Goal: Transaction & Acquisition: Book appointment/travel/reservation

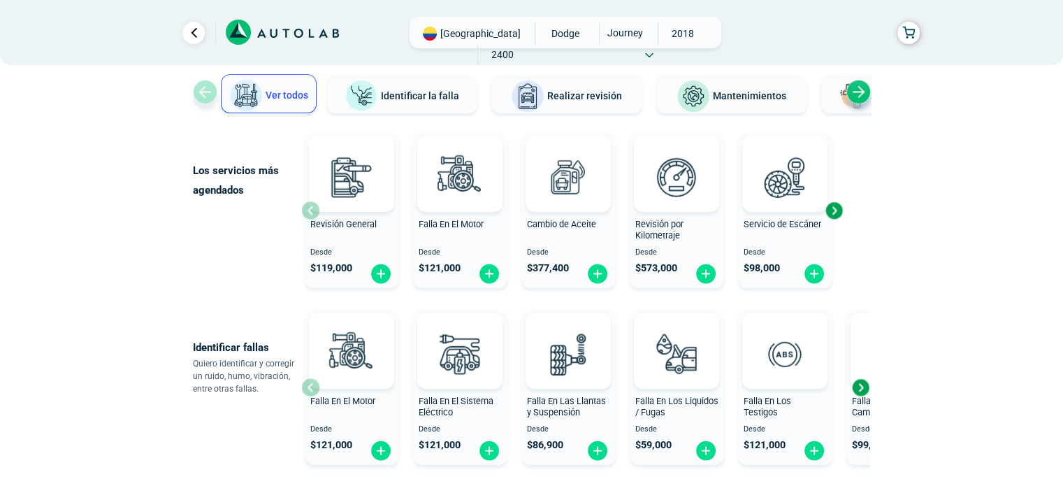
scroll to position [97, 0]
click at [610, 91] on span "Realizar revisión" at bounding box center [584, 96] width 75 height 11
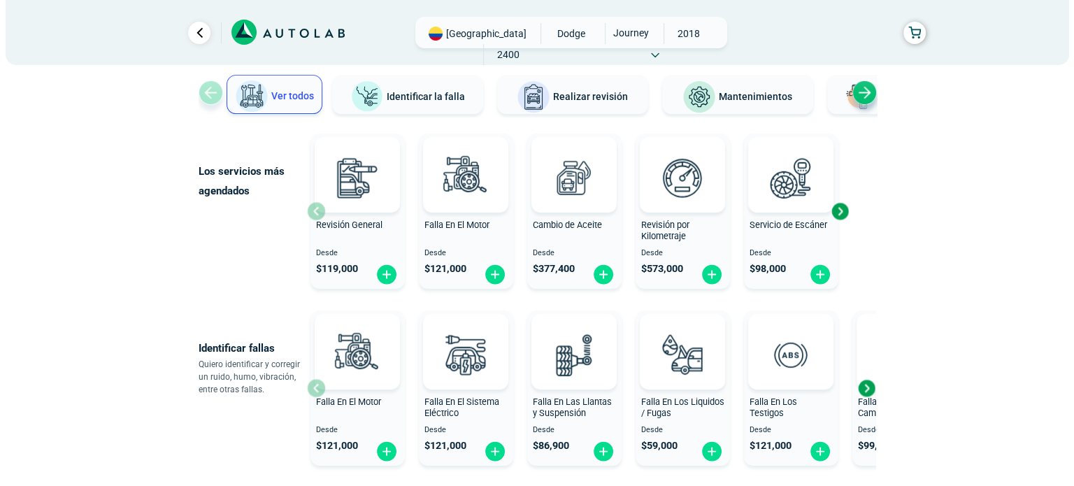
scroll to position [44, 0]
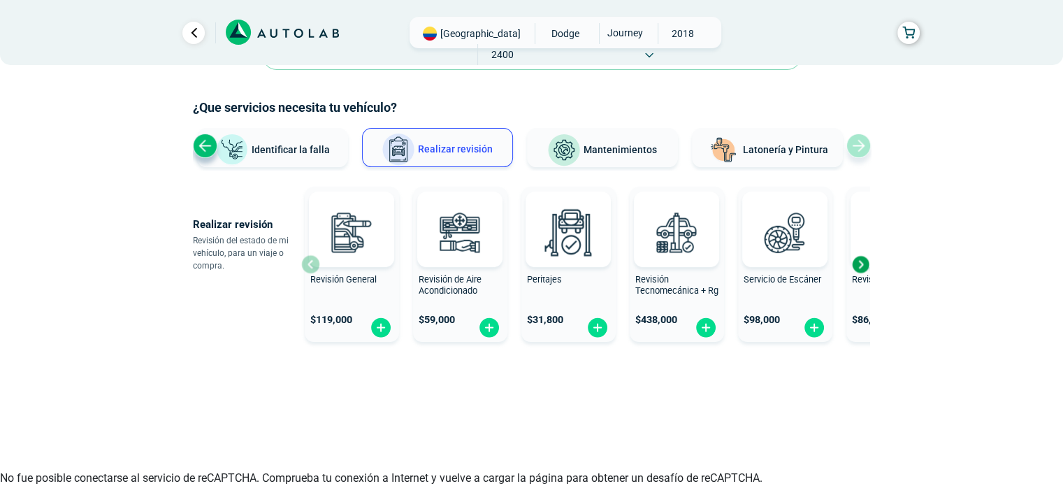
click at [862, 261] on div "Next slide" at bounding box center [860, 264] width 21 height 21
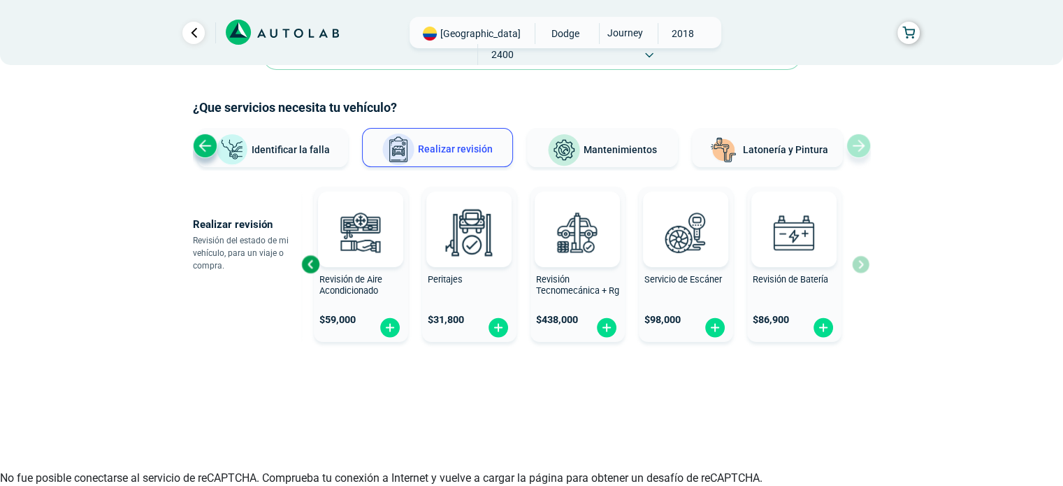
click at [862, 261] on div "Revisión General $ 119,000 Revisión de Aire Acondicionado $ 59,000 Peritajes $ …" at bounding box center [585, 264] width 568 height 166
click at [308, 262] on div "Previous slide" at bounding box center [310, 264] width 21 height 21
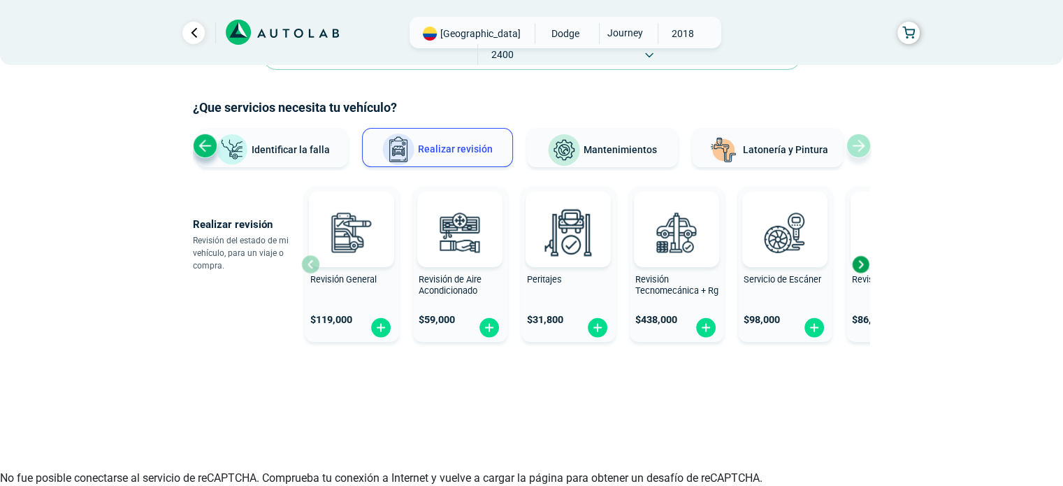
click at [308, 262] on div "Revisión General $ 119,000" at bounding box center [352, 263] width 94 height 145
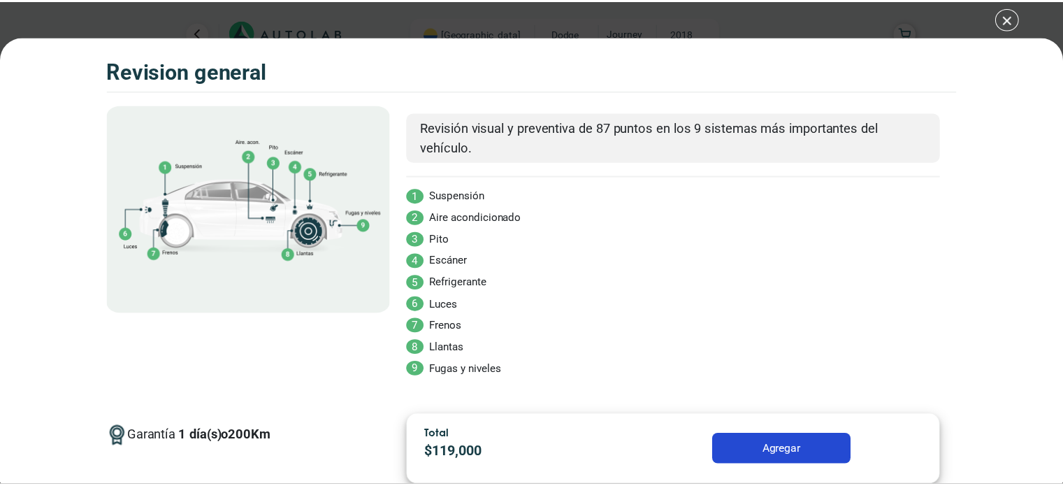
scroll to position [61, 0]
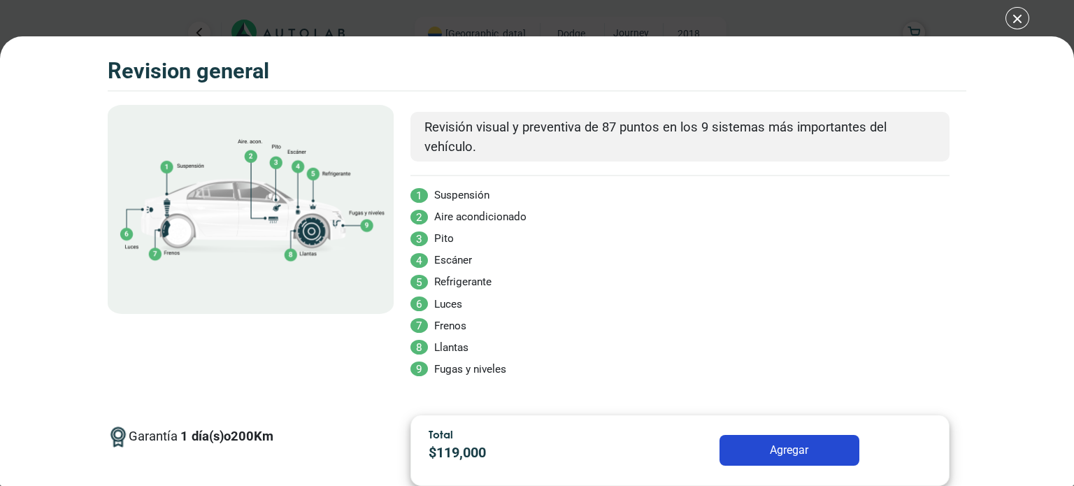
click at [742, 440] on button "Agregar" at bounding box center [789, 450] width 140 height 31
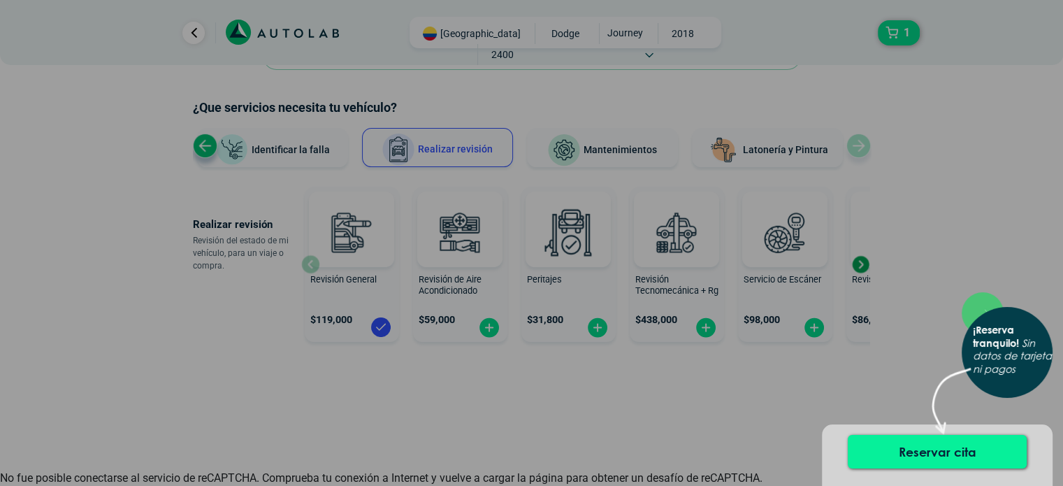
click at [889, 447] on button "Reservar cita" at bounding box center [937, 452] width 179 height 34
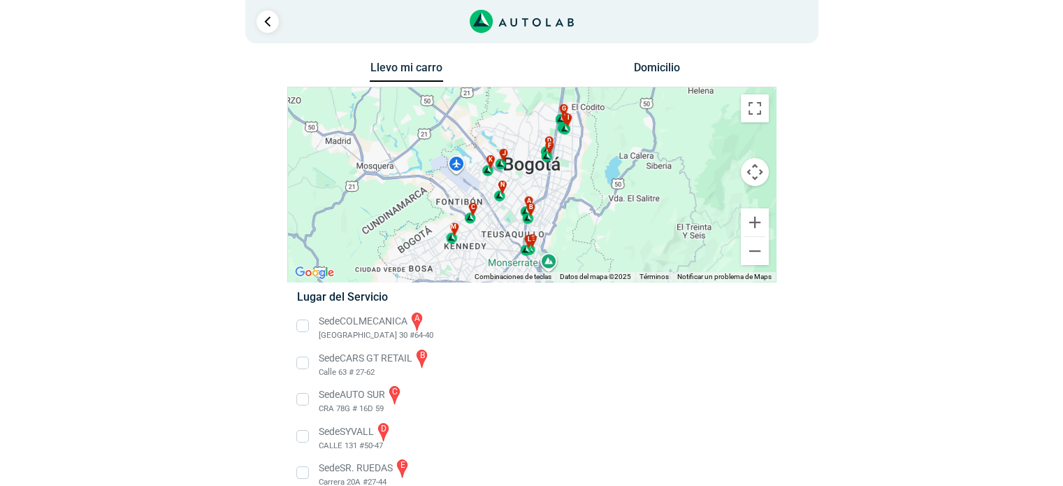
scroll to position [3, 0]
click at [528, 163] on div "a b c d e f g" at bounding box center [532, 184] width 488 height 194
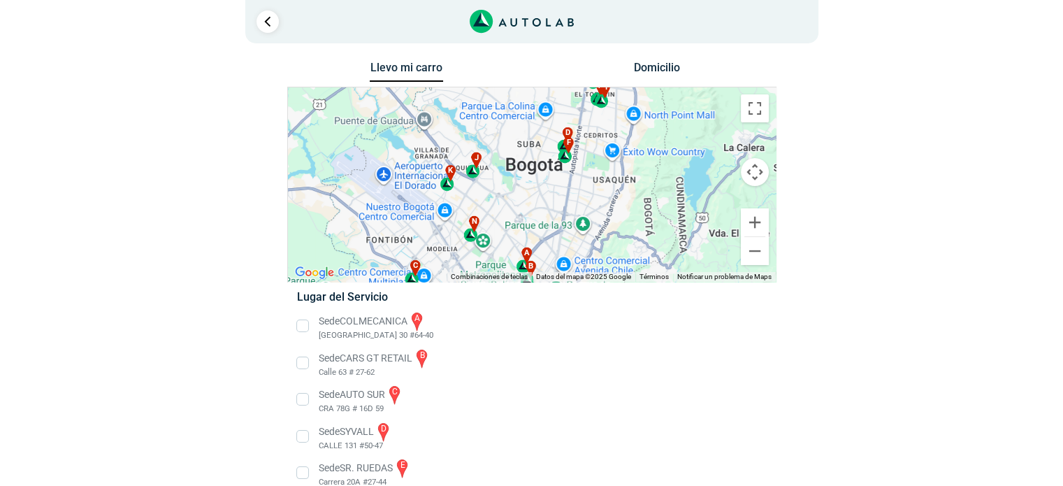
click at [528, 163] on div "a b c d e f g" at bounding box center [532, 184] width 488 height 194
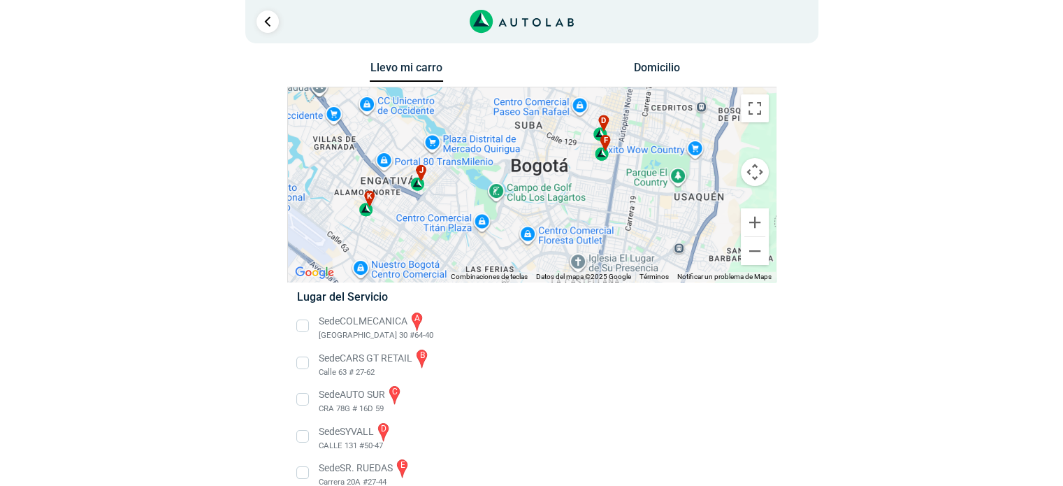
click at [528, 153] on div "a b c d e f g" at bounding box center [532, 184] width 488 height 194
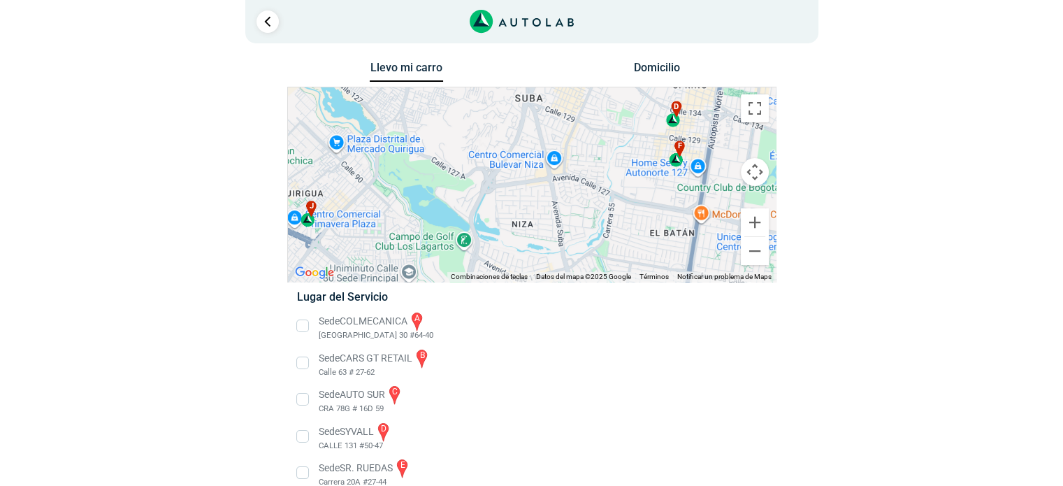
click at [528, 170] on div "a b c d e f g" at bounding box center [532, 184] width 488 height 194
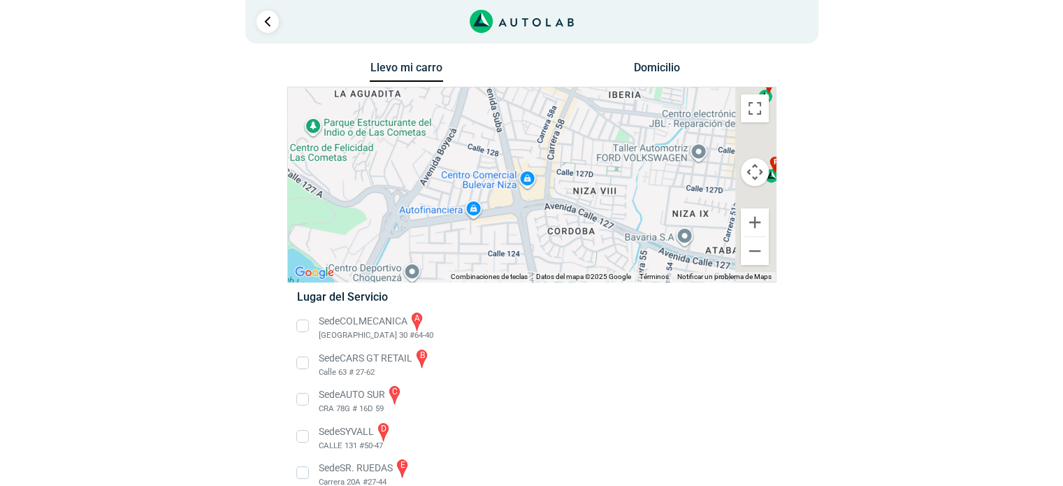
drag, startPoint x: 561, startPoint y: 195, endPoint x: 498, endPoint y: 219, distance: 67.5
click at [498, 219] on div "a b c d e f g" at bounding box center [532, 184] width 488 height 194
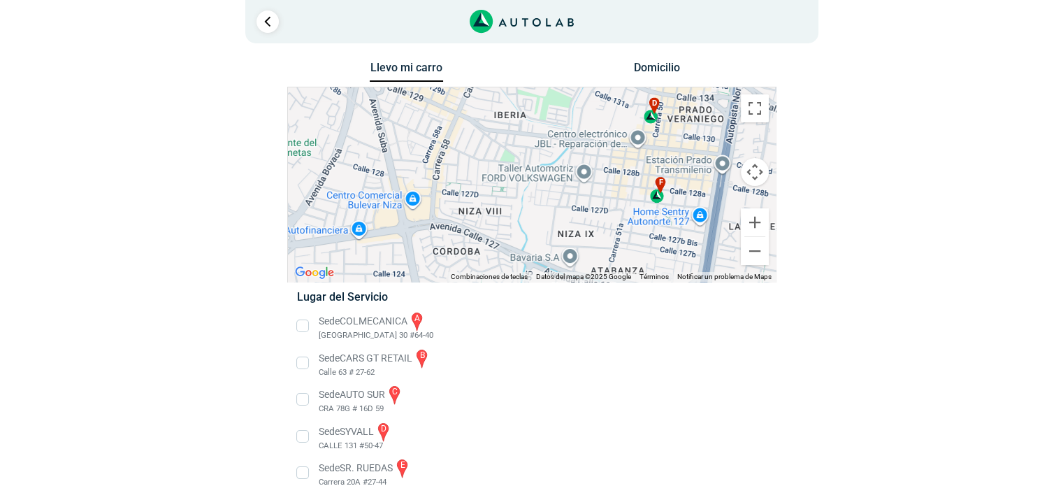
drag, startPoint x: 679, startPoint y: 204, endPoint x: 572, endPoint y: 225, distance: 109.0
click at [572, 225] on div "a b c d e f g" at bounding box center [532, 184] width 488 height 194
click at [753, 250] on button "Reducir" at bounding box center [755, 251] width 28 height 28
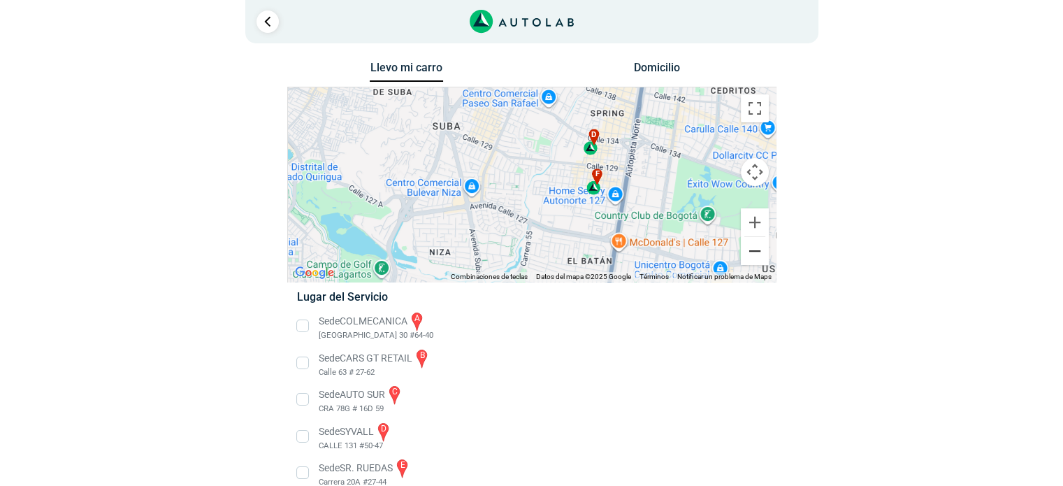
click at [753, 250] on button "Reducir" at bounding box center [755, 251] width 28 height 28
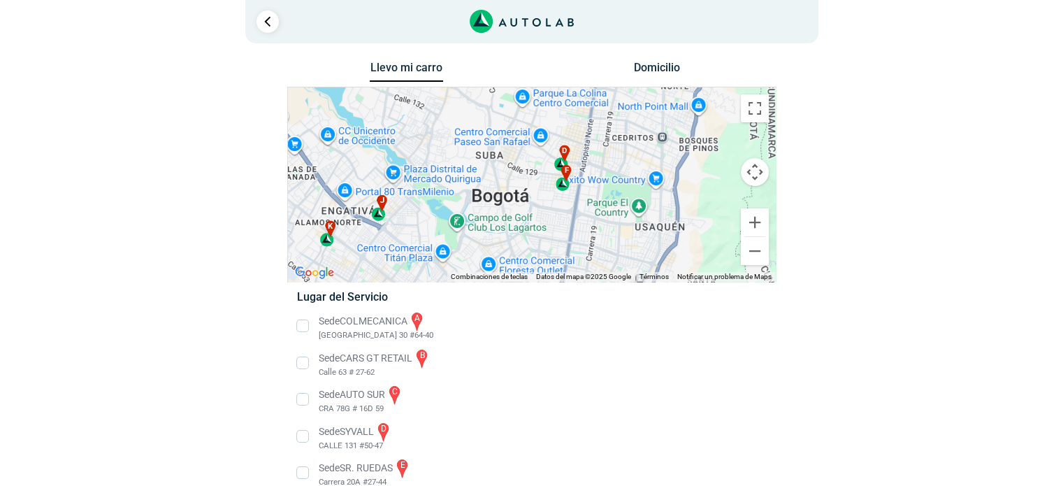
click at [377, 214] on div "j" at bounding box center [379, 208] width 16 height 27
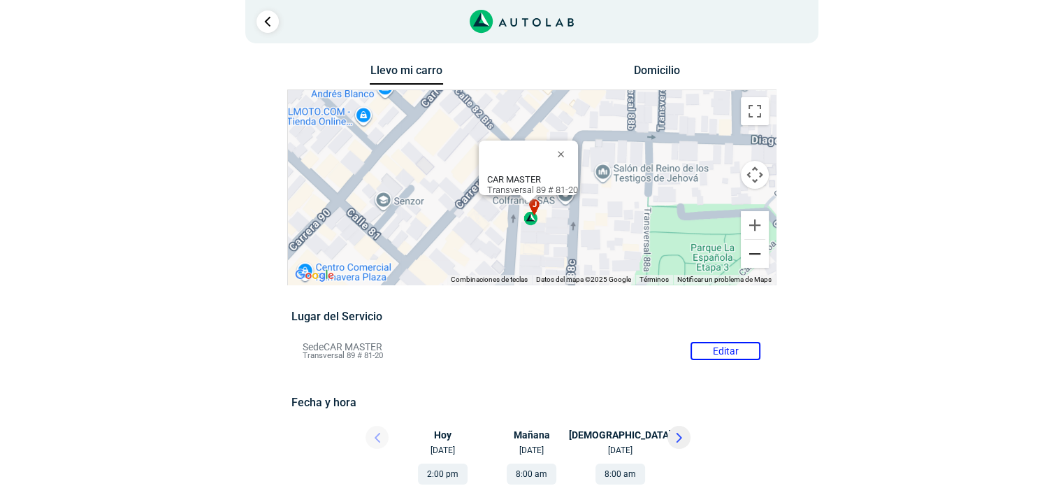
click at [752, 254] on button "Reducir" at bounding box center [755, 254] width 28 height 28
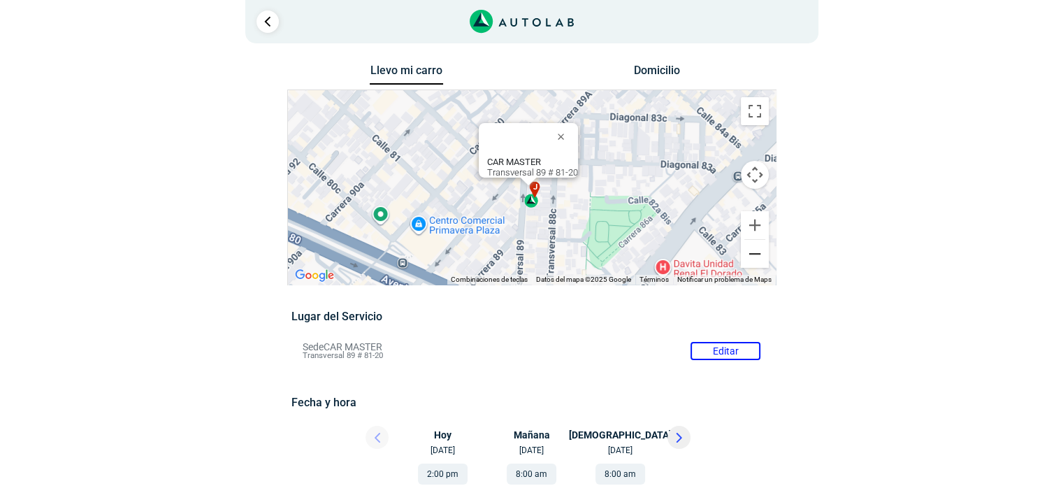
click at [752, 254] on button "Reducir" at bounding box center [755, 254] width 28 height 28
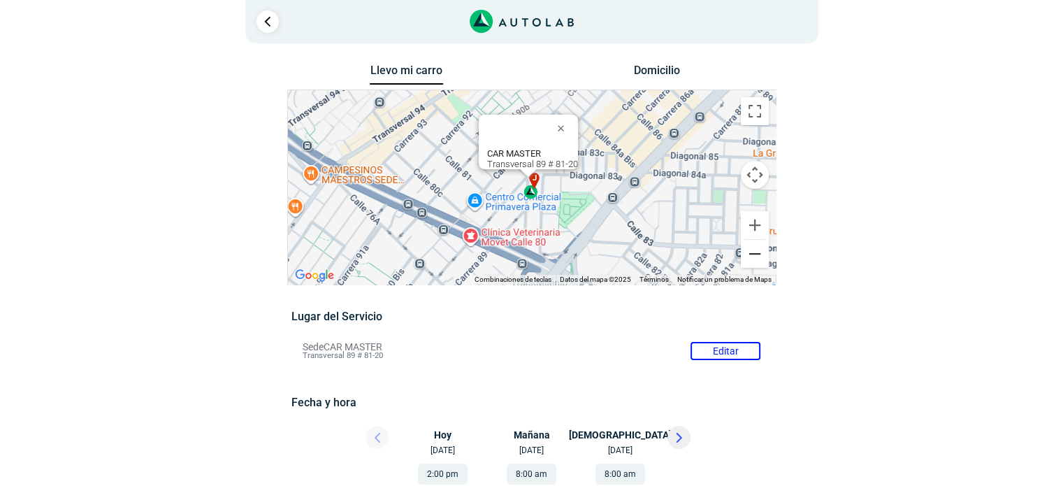
click at [752, 254] on button "Reducir" at bounding box center [755, 254] width 28 height 28
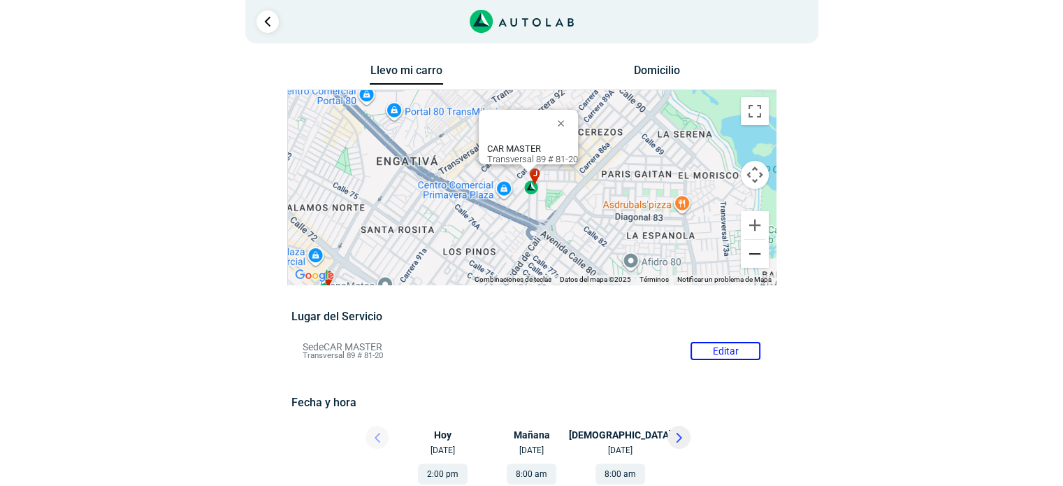
click at [752, 254] on button "Reducir" at bounding box center [755, 254] width 28 height 28
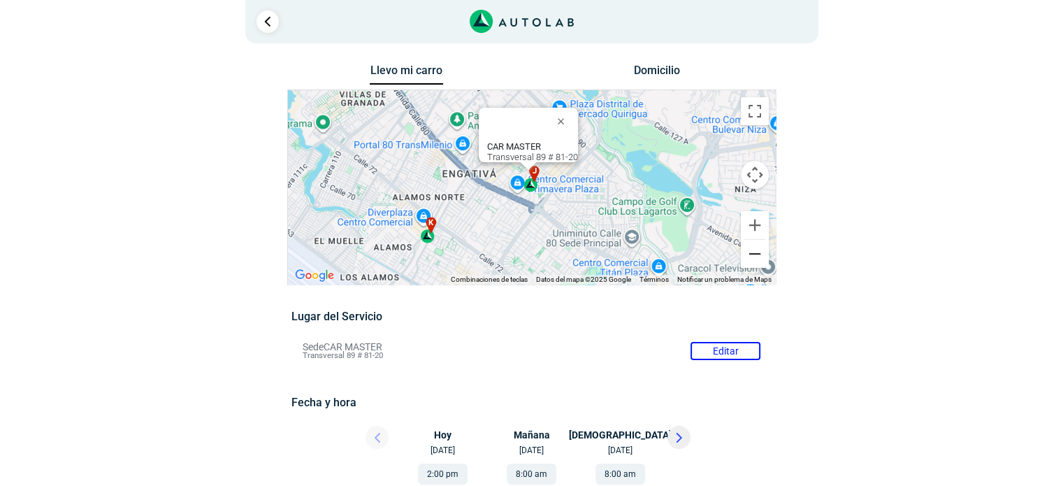
click at [752, 254] on button "Reducir" at bounding box center [755, 254] width 28 height 28
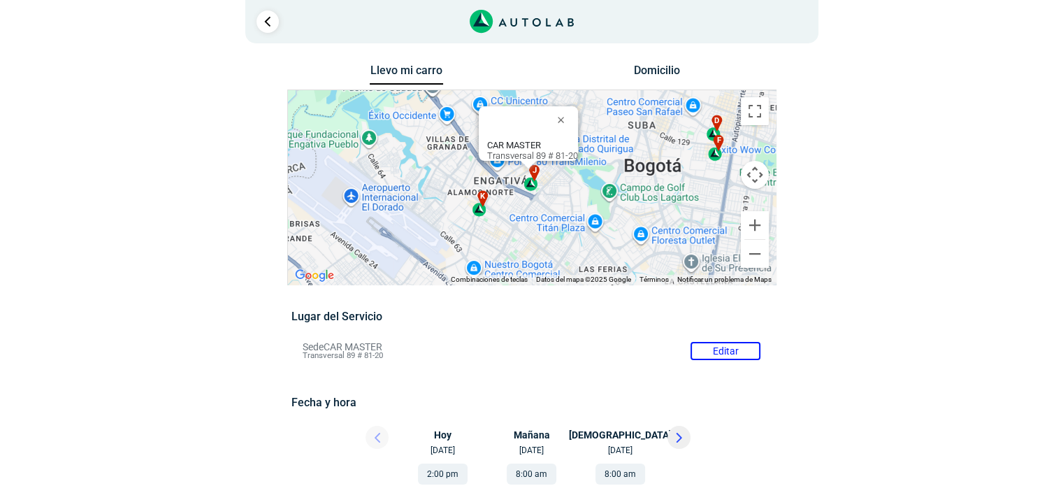
click at [715, 153] on div "f" at bounding box center [715, 148] width 15 height 27
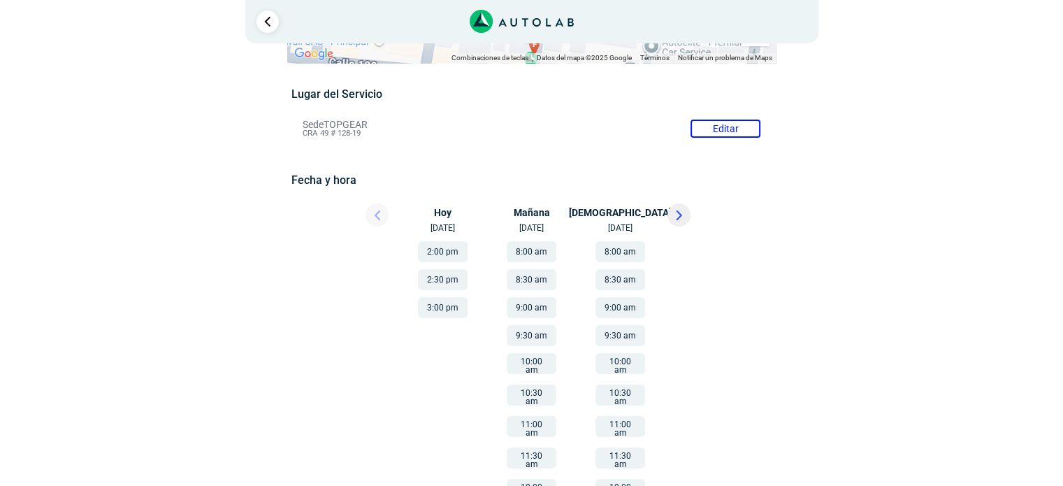
scroll to position [98, 0]
click at [533, 331] on button "9:30 am" at bounding box center [532, 334] width 50 height 21
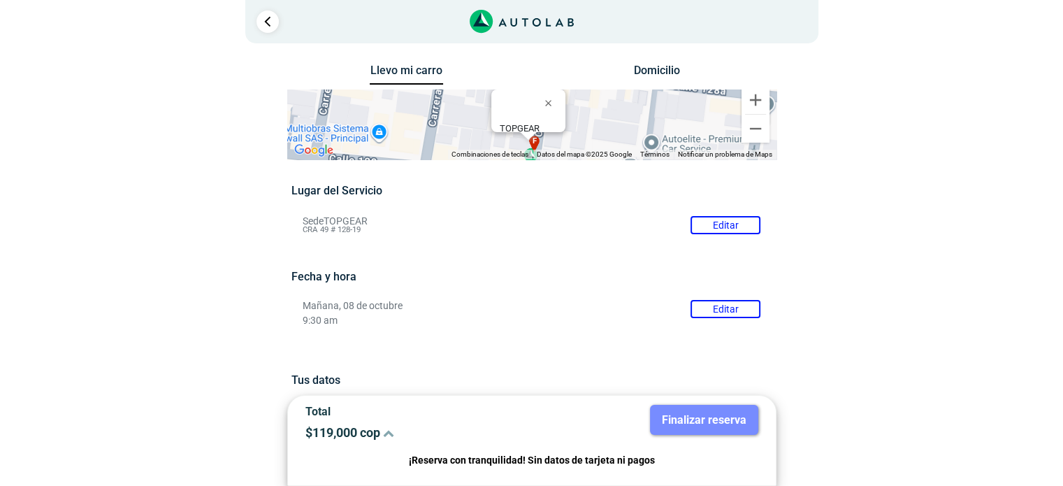
drag, startPoint x: 367, startPoint y: 229, endPoint x: 299, endPoint y: 220, distance: 68.4
click at [299, 220] on li "Sede TOPGEAR Editar CRA 49 # 128-19" at bounding box center [531, 225] width 479 height 22
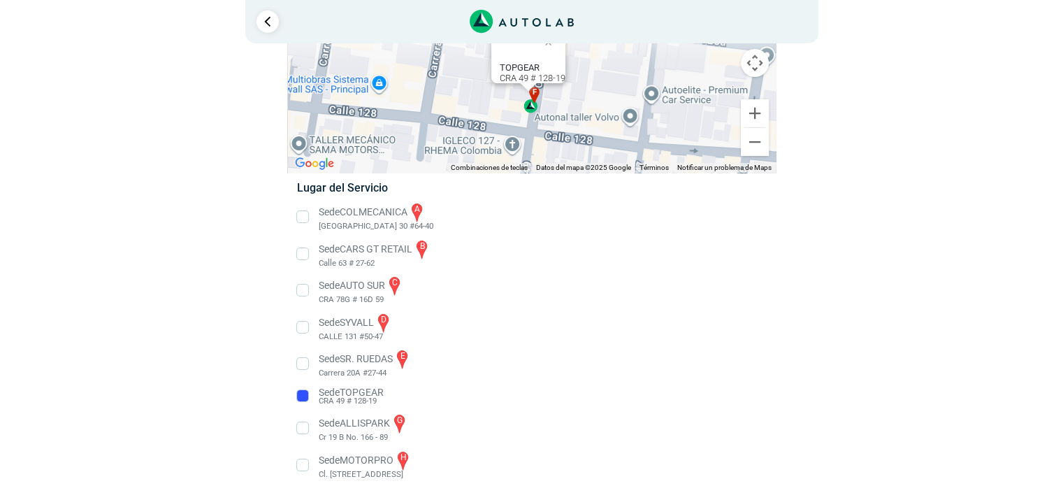
scroll to position [120, 0]
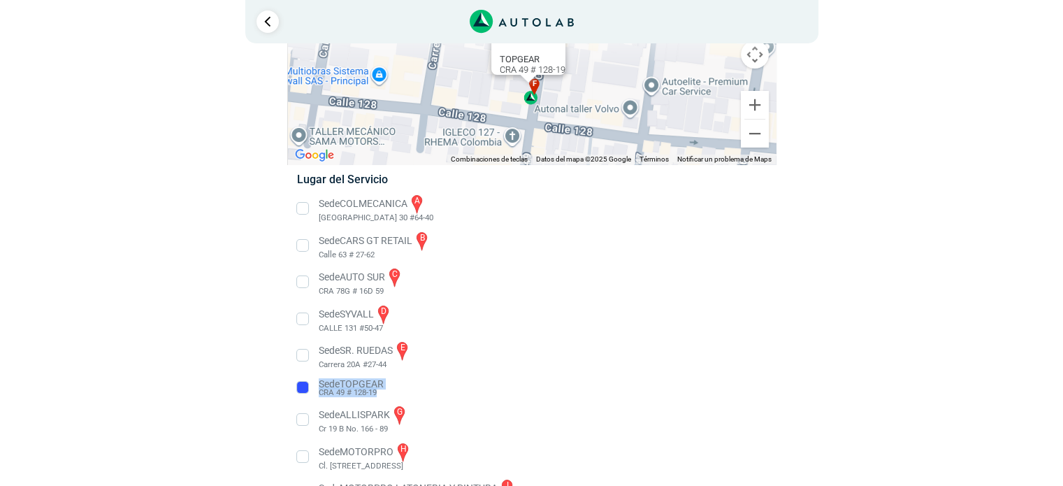
drag, startPoint x: 377, startPoint y: 389, endPoint x: 319, endPoint y: 380, distance: 58.0
click at [319, 380] on li "Sede TOPGEAR CRA 49 # 128-19" at bounding box center [532, 388] width 490 height 22
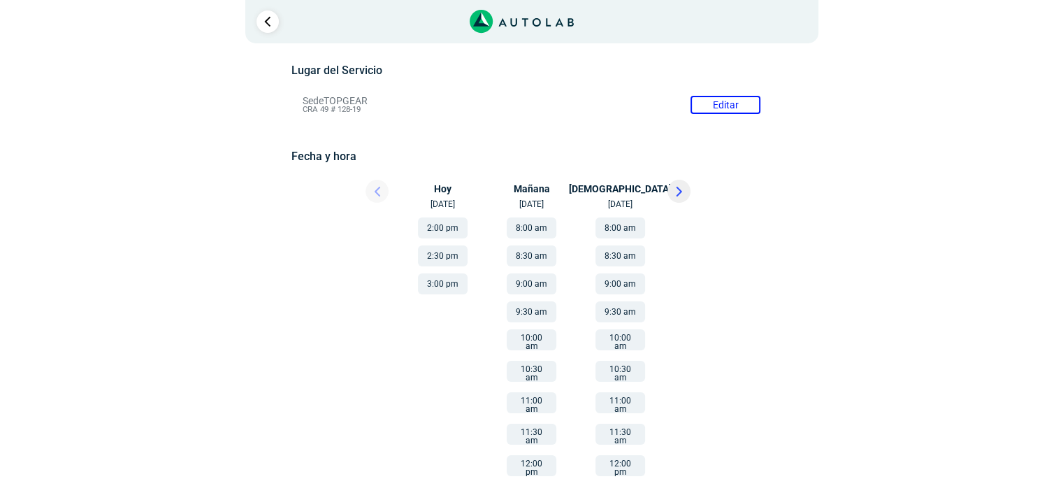
scroll to position [120, 0]
